Goal: Navigation & Orientation: Find specific page/section

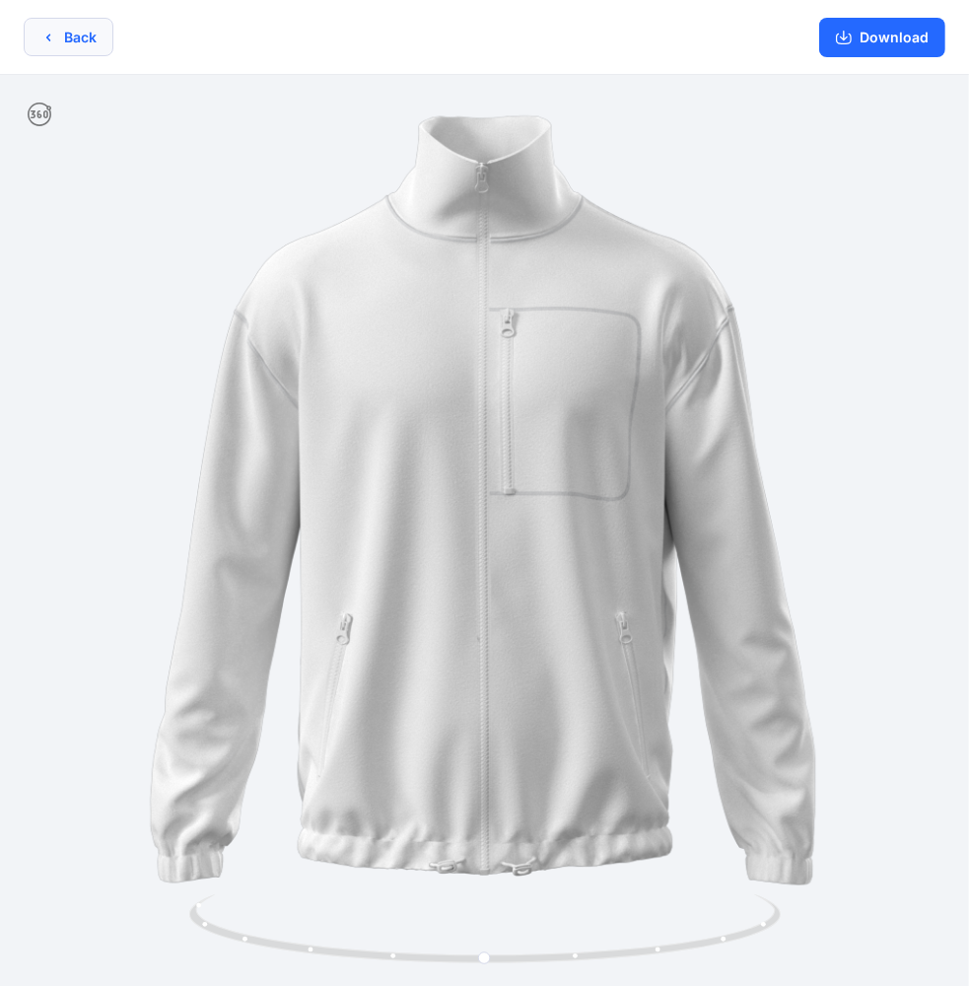
click at [63, 36] on button "Back" at bounding box center [69, 37] width 90 height 38
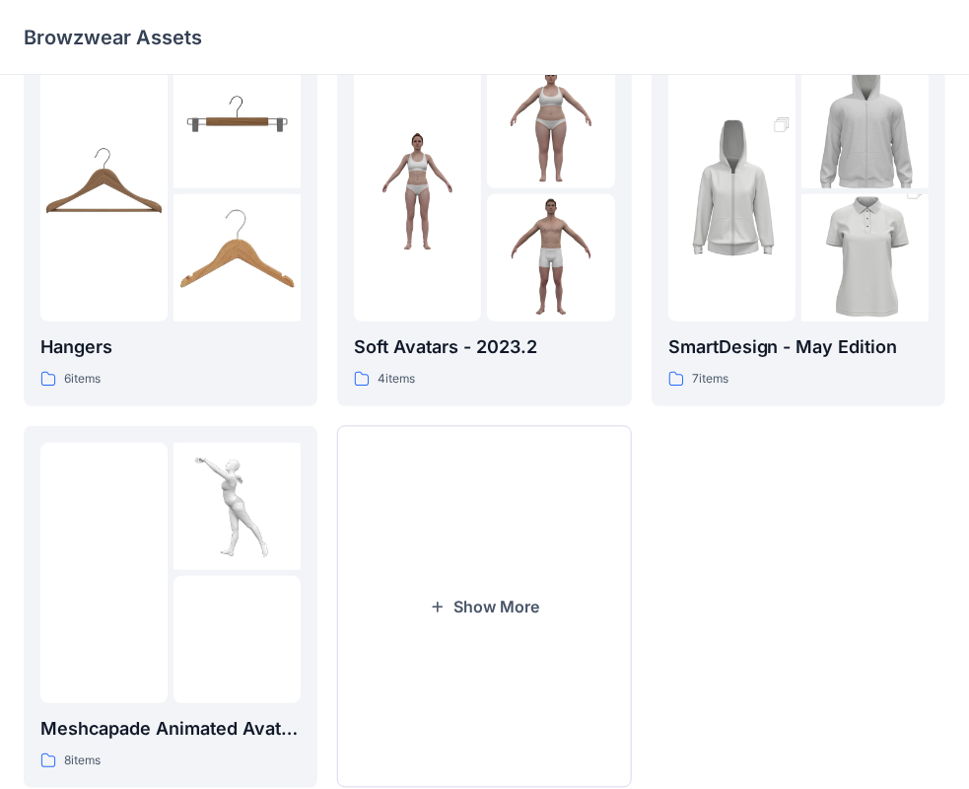
scroll to position [489, 0]
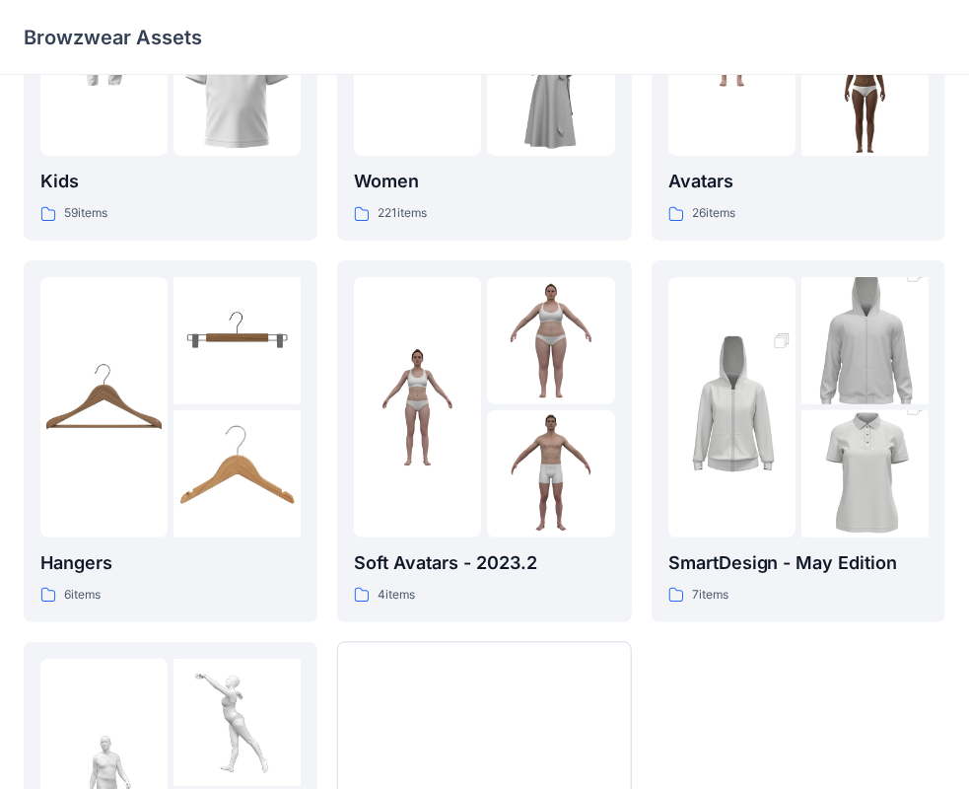
scroll to position [224, 0]
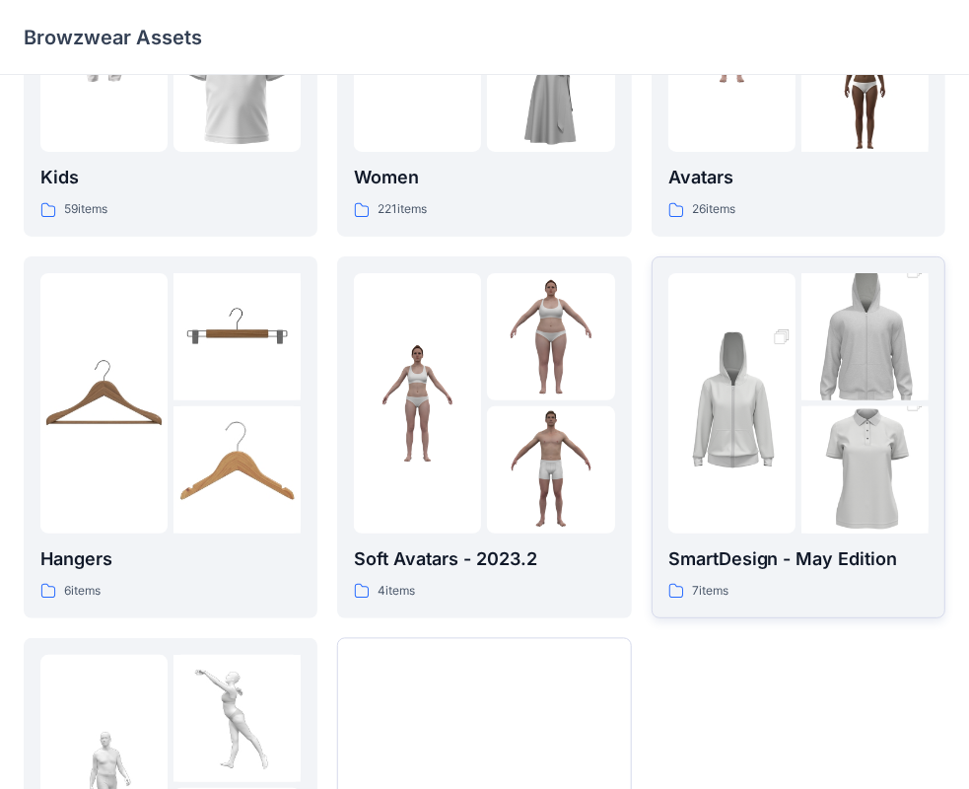
click at [789, 411] on img at bounding box center [732, 403] width 127 height 191
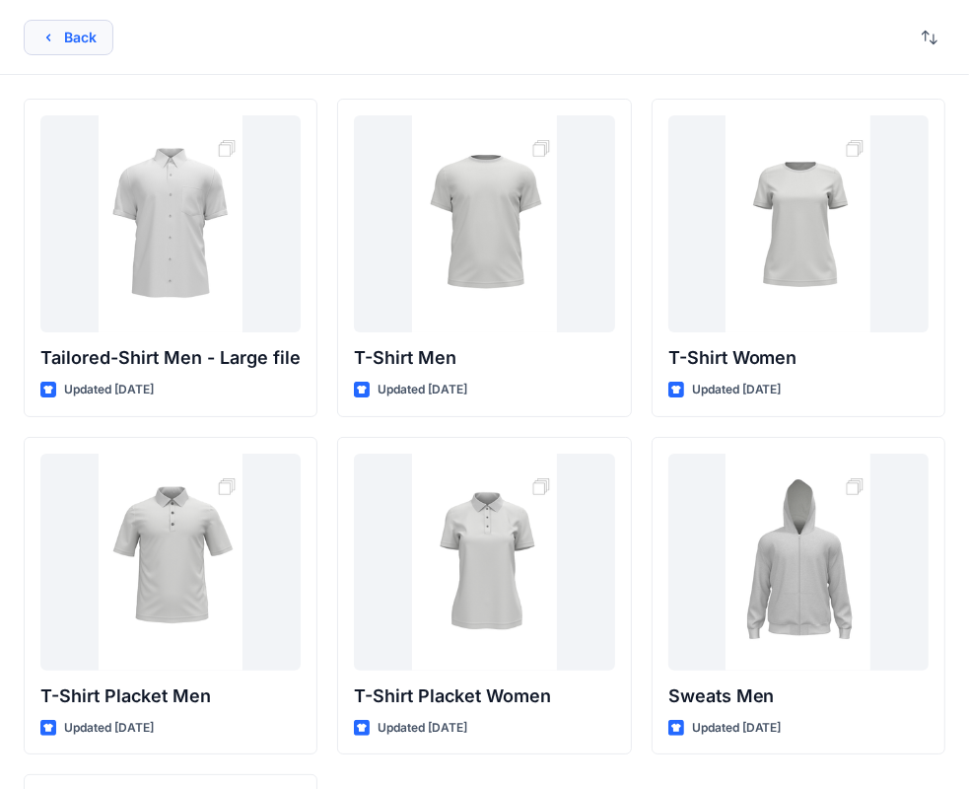
click at [69, 36] on button "Back" at bounding box center [69, 38] width 90 height 36
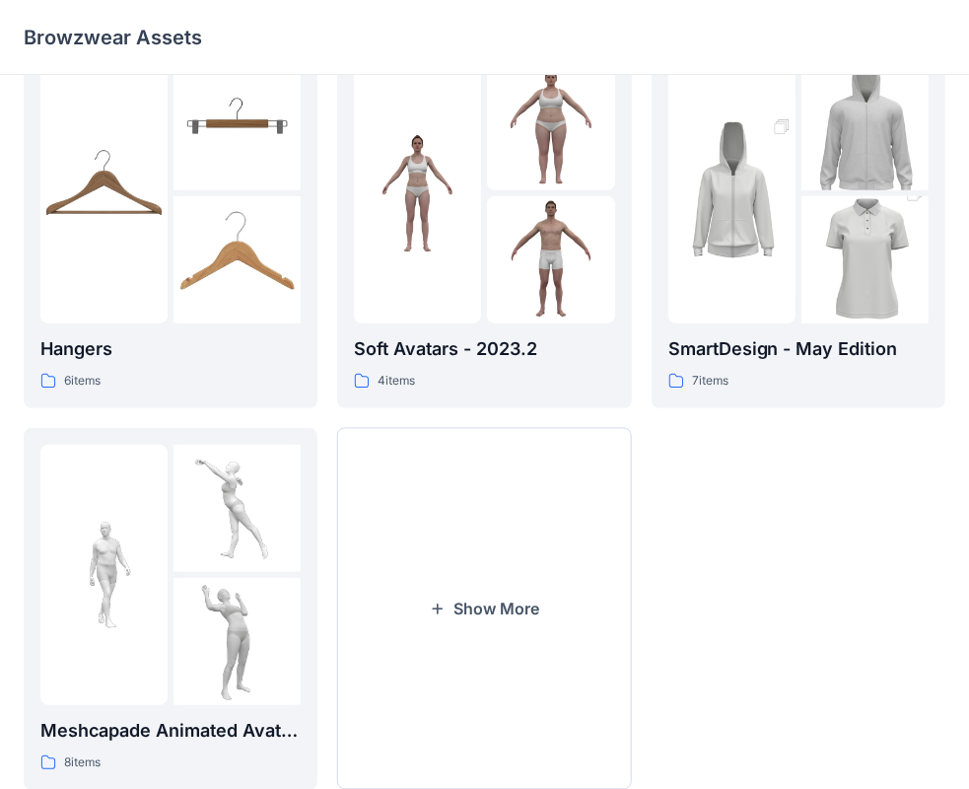
scroll to position [489, 0]
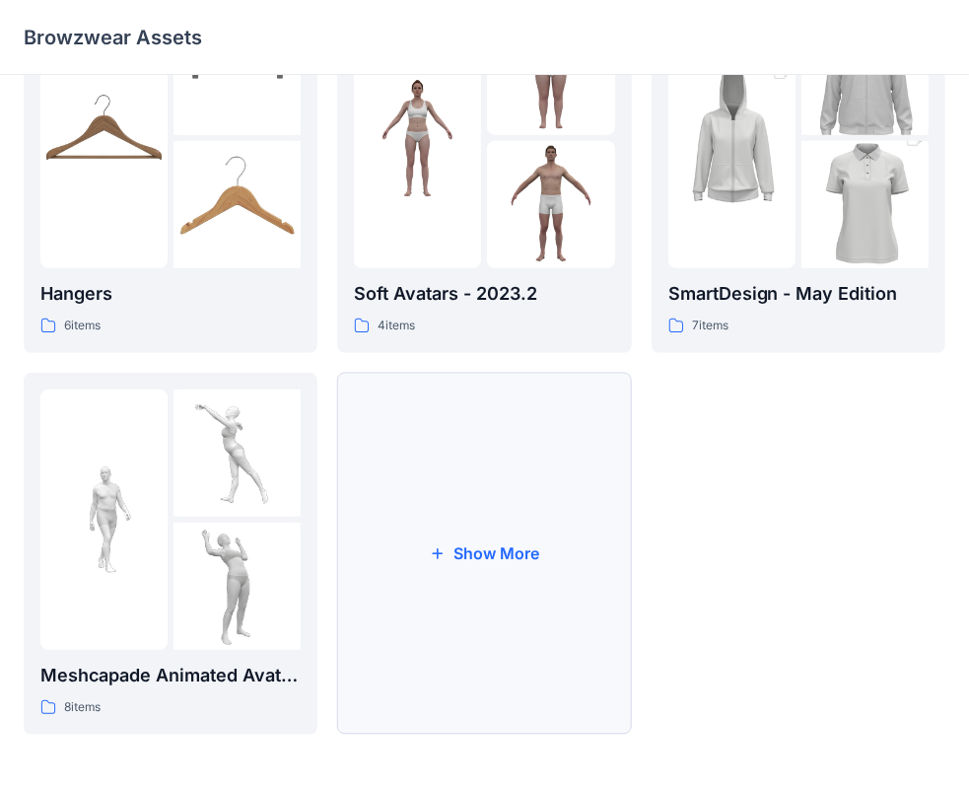
click at [525, 541] on button "Show More" at bounding box center [484, 554] width 294 height 362
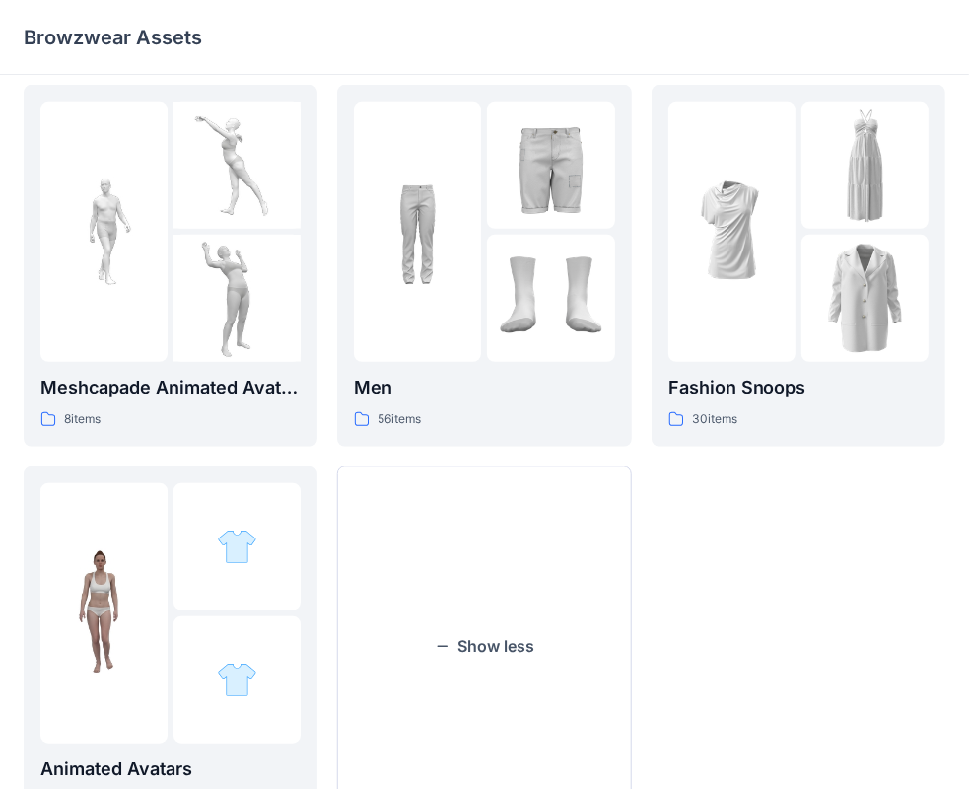
scroll to position [791, 0]
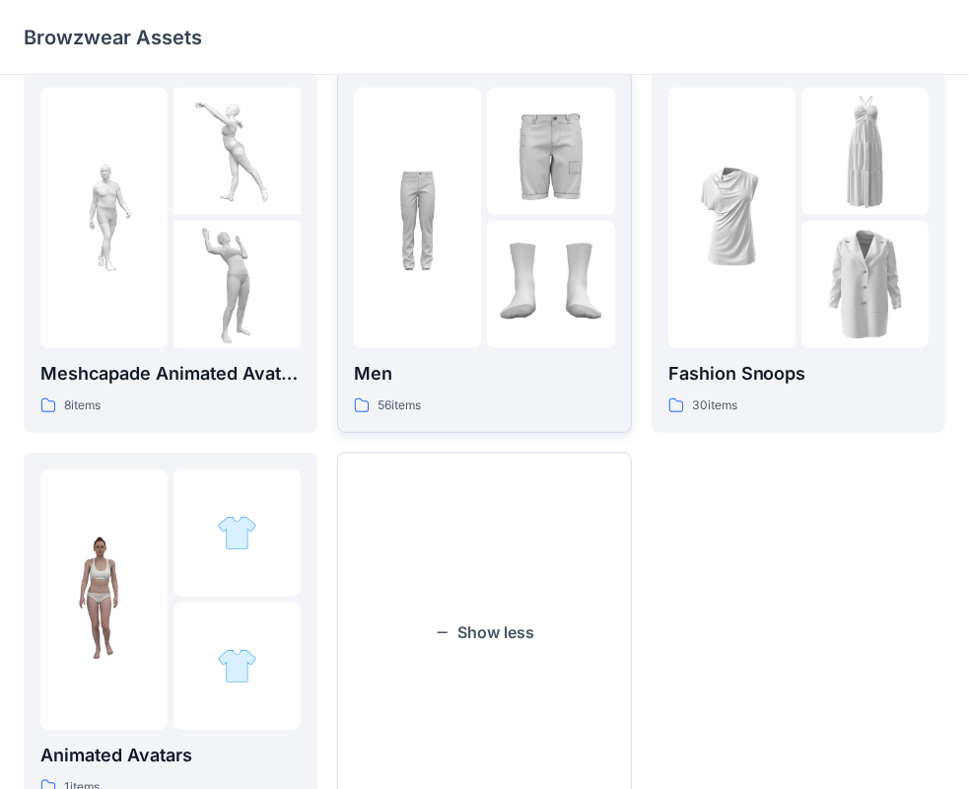
click at [477, 226] on img at bounding box center [417, 217] width 127 height 127
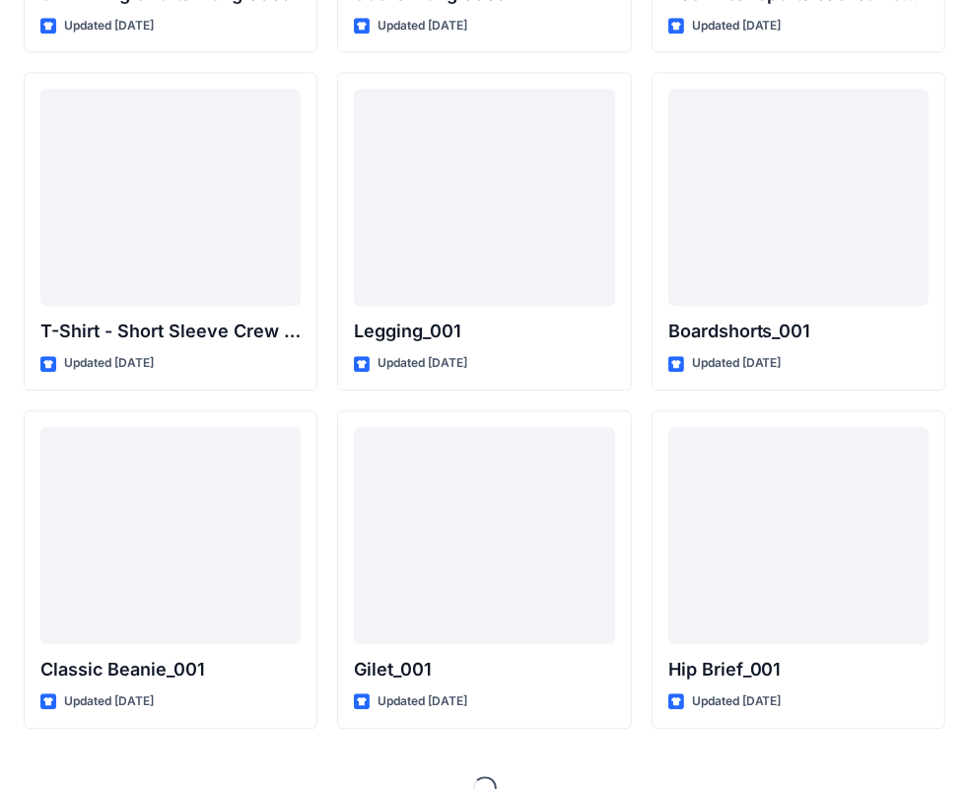
scroll to position [3433, 0]
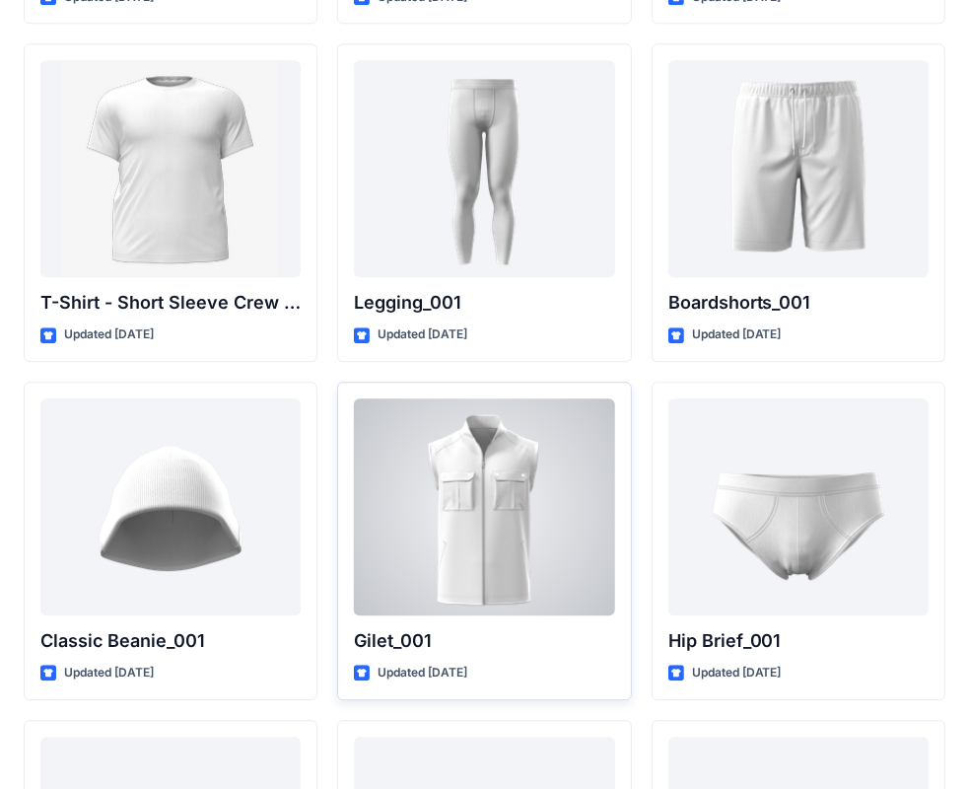
click at [548, 510] on div at bounding box center [484, 506] width 260 height 217
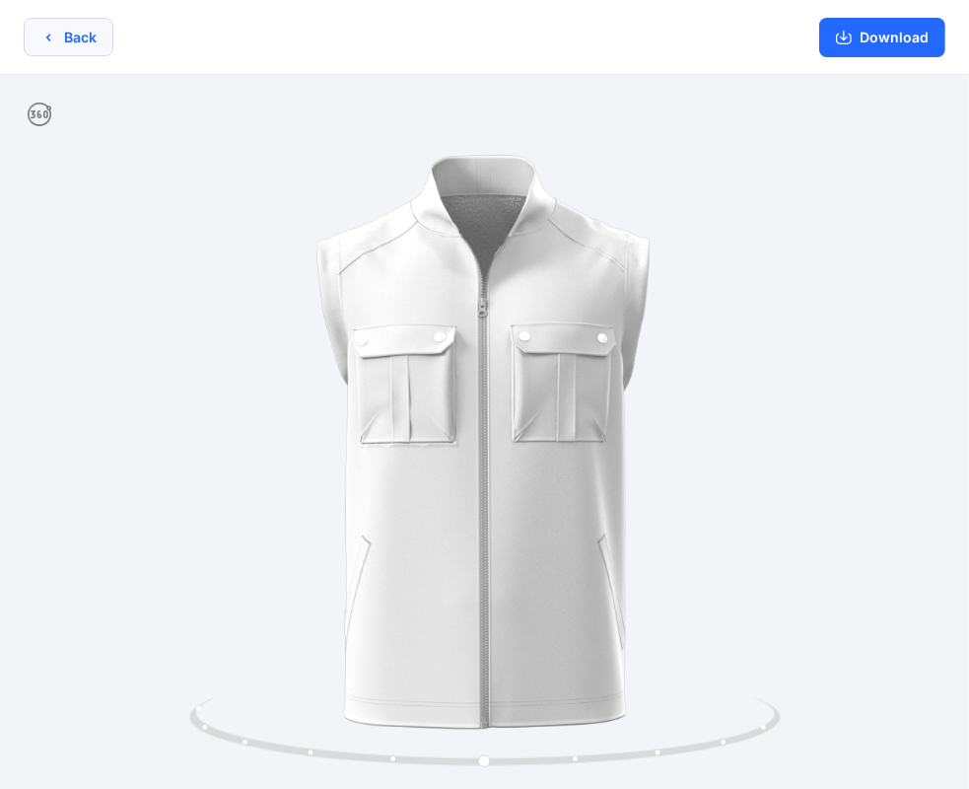
click at [63, 36] on button "Back" at bounding box center [69, 37] width 90 height 38
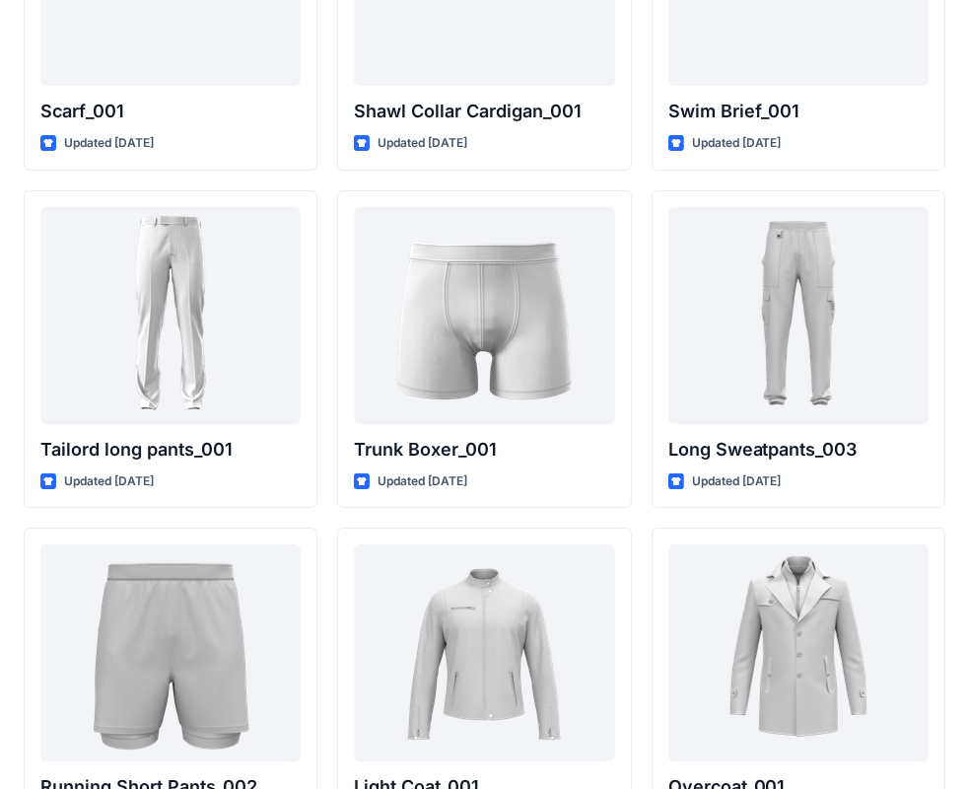
scroll to position [4783, 0]
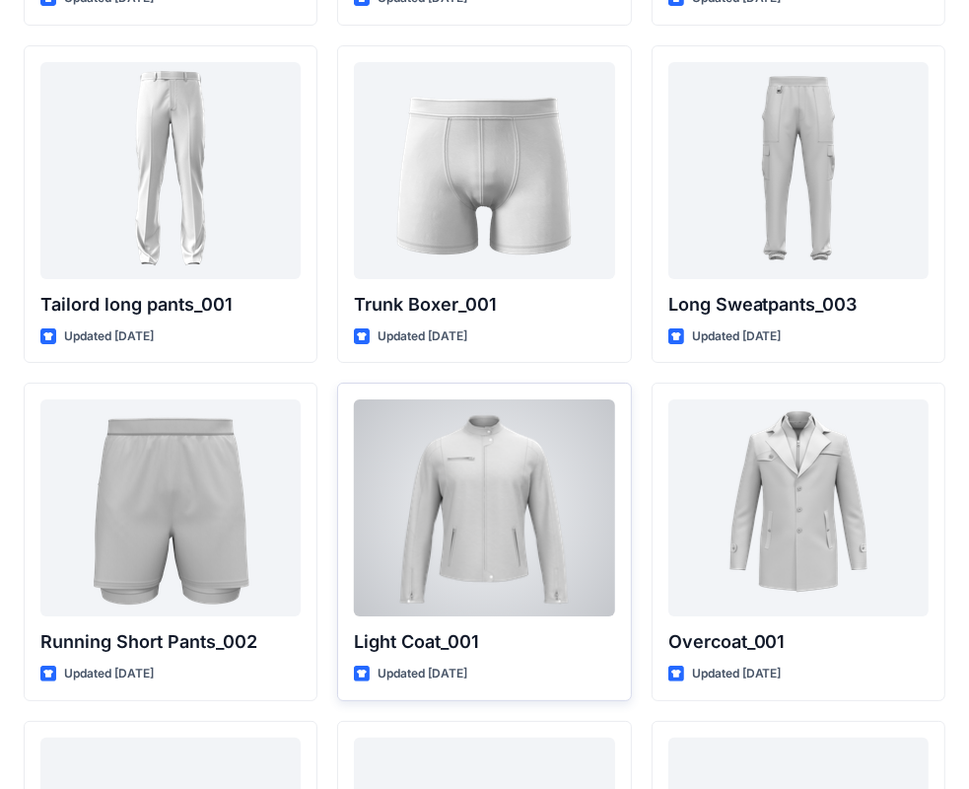
click at [524, 505] on div at bounding box center [484, 507] width 260 height 217
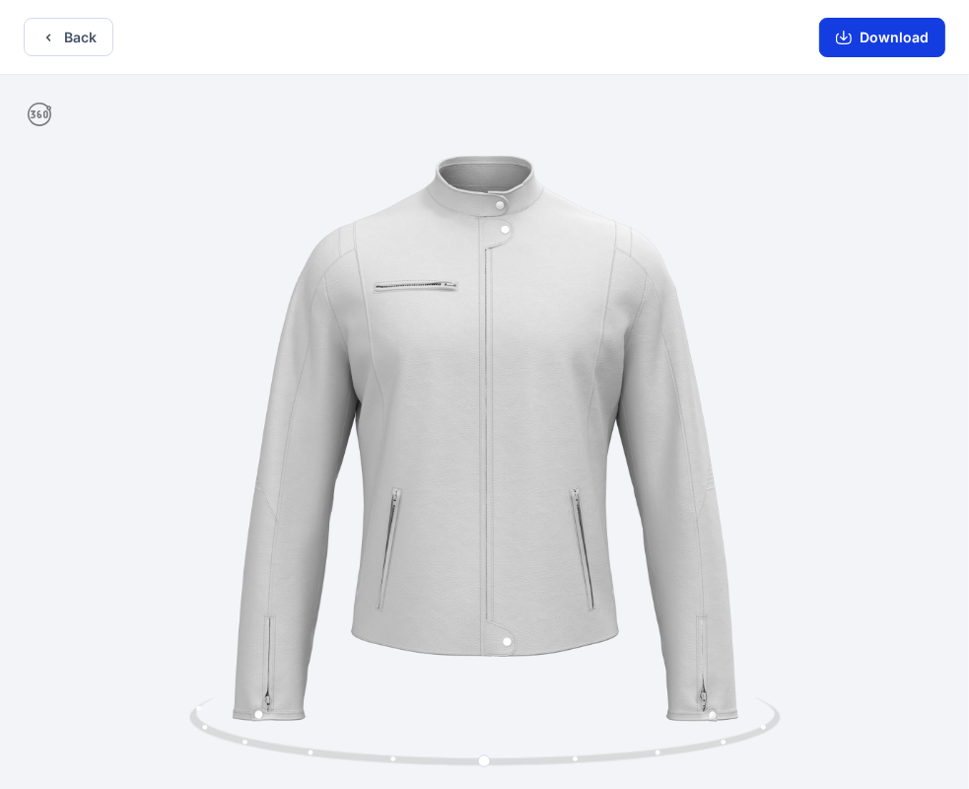
click at [877, 43] on button "Download" at bounding box center [883, 37] width 126 height 39
